Goal: Information Seeking & Learning: Learn about a topic

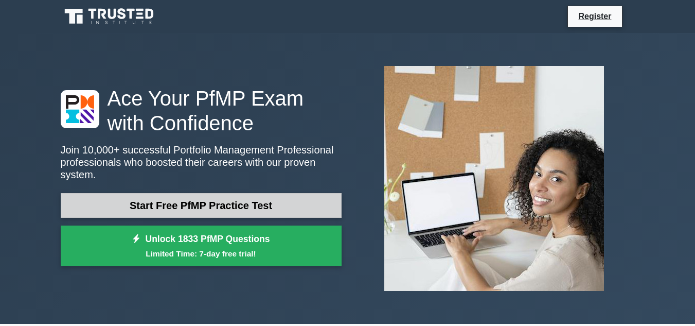
click at [231, 201] on link "Start Free PfMP Practice Test" at bounding box center [201, 205] width 281 height 25
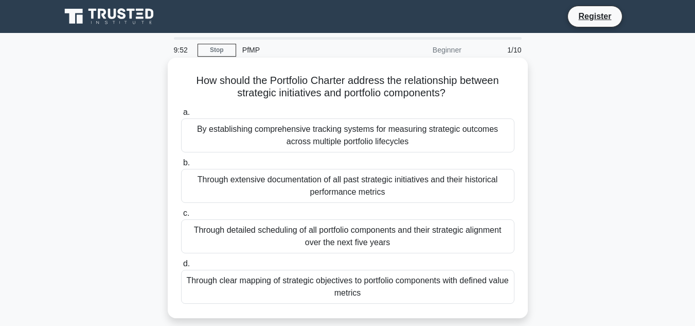
click at [431, 276] on div "Through clear mapping of strategic objectives to portfolio components with defi…" at bounding box center [347, 287] width 333 height 34
click at [181, 267] on input "d. Through clear mapping of strategic objectives to portfolio components with d…" at bounding box center [181, 263] width 0 height 7
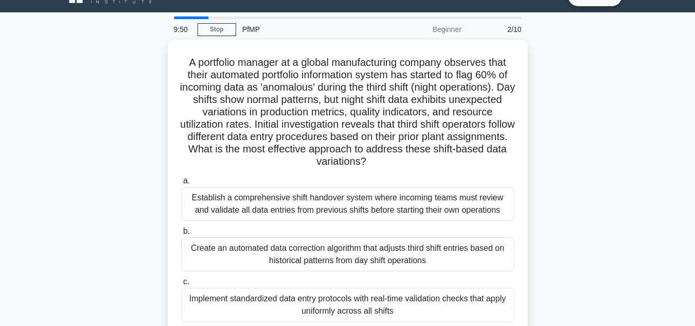
scroll to position [41, 0]
